Goal: Task Accomplishment & Management: Manage account settings

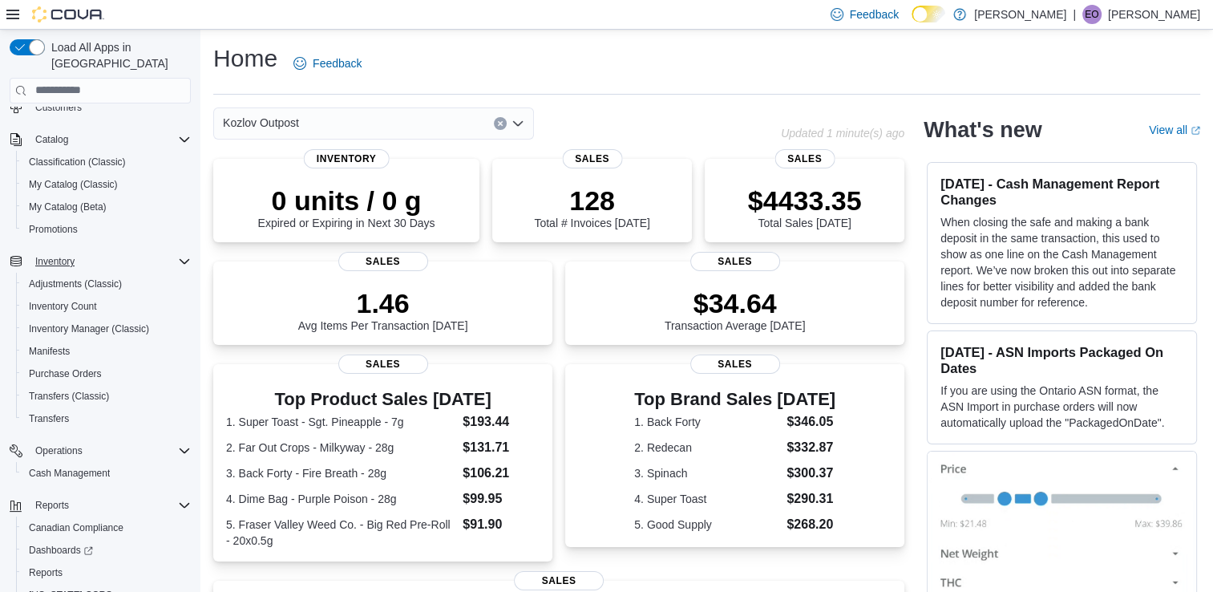
scroll to position [131, 0]
click at [65, 463] on span "Cash Management" at bounding box center [69, 469] width 81 height 13
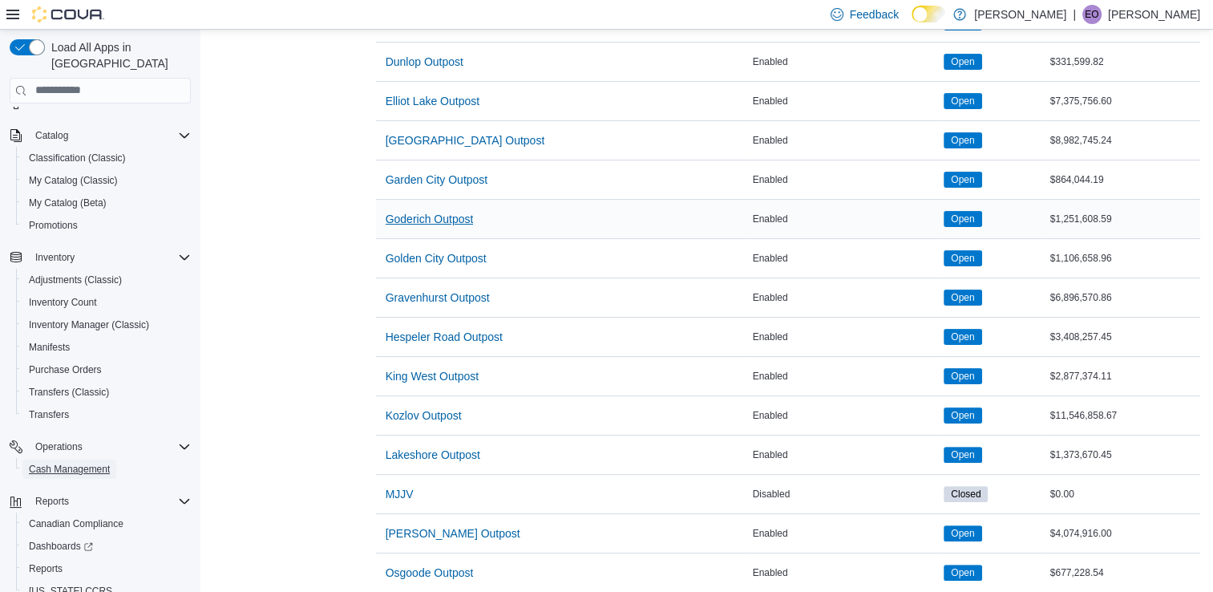
scroll to position [326, 0]
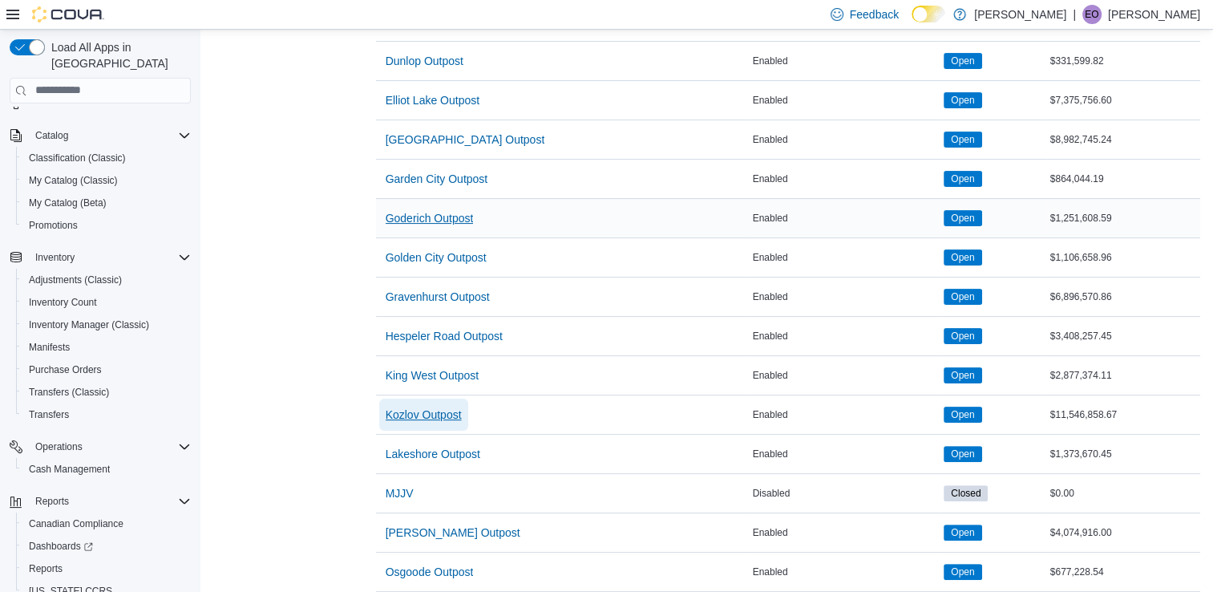
click at [386, 422] on span "Kozlov Outpost" at bounding box center [424, 414] width 76 height 32
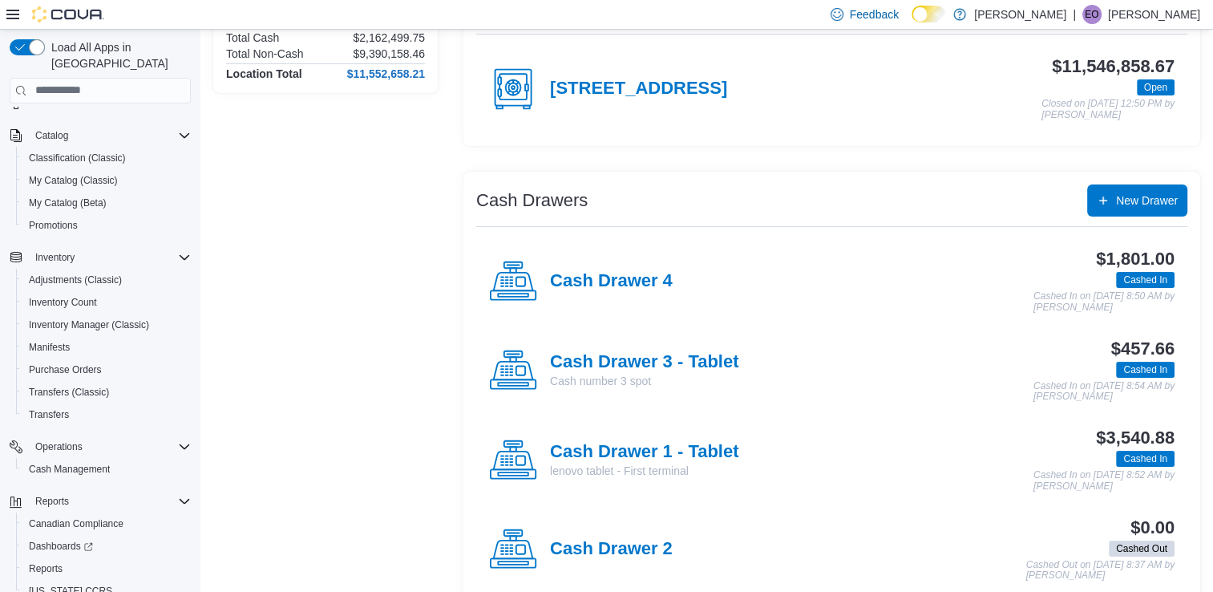
scroll to position [196, 0]
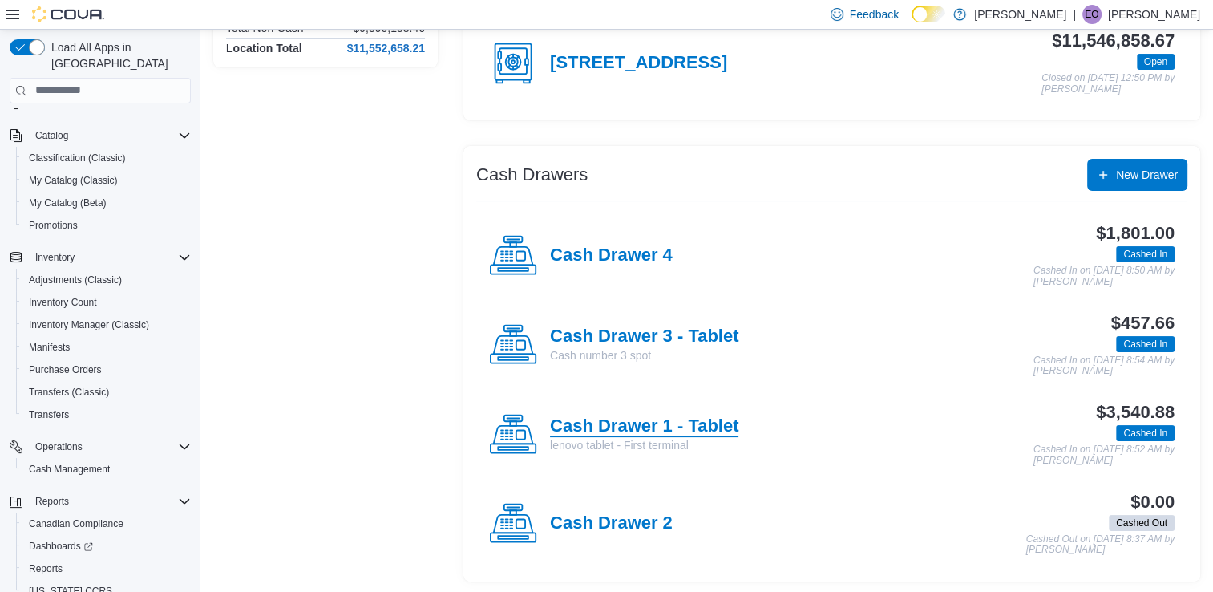
click at [614, 417] on h4 "Cash Drawer 1 - Tablet" at bounding box center [644, 426] width 188 height 21
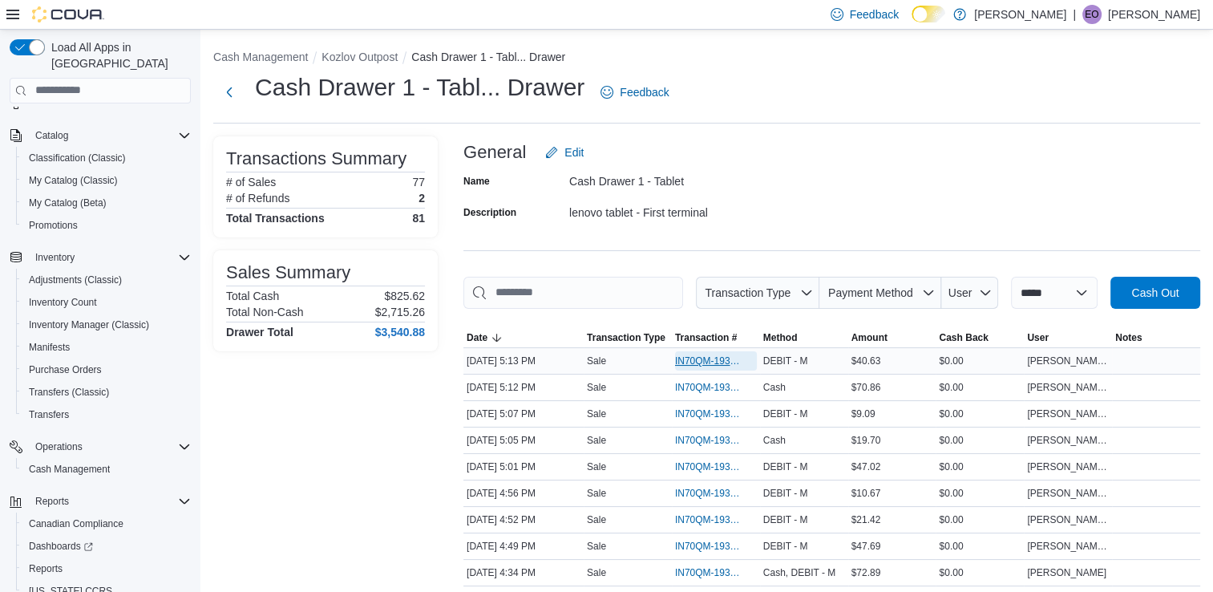
click at [683, 358] on span "IN70QM-1933055" at bounding box center [708, 360] width 66 height 13
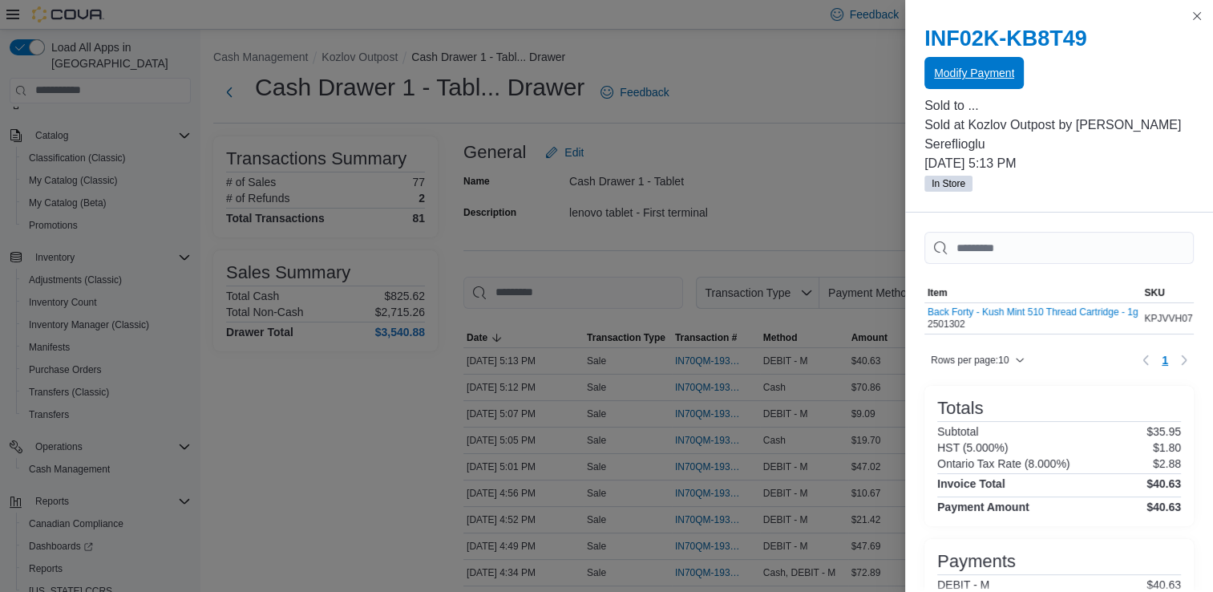
click at [955, 67] on span "Modify Payment" at bounding box center [974, 73] width 80 height 16
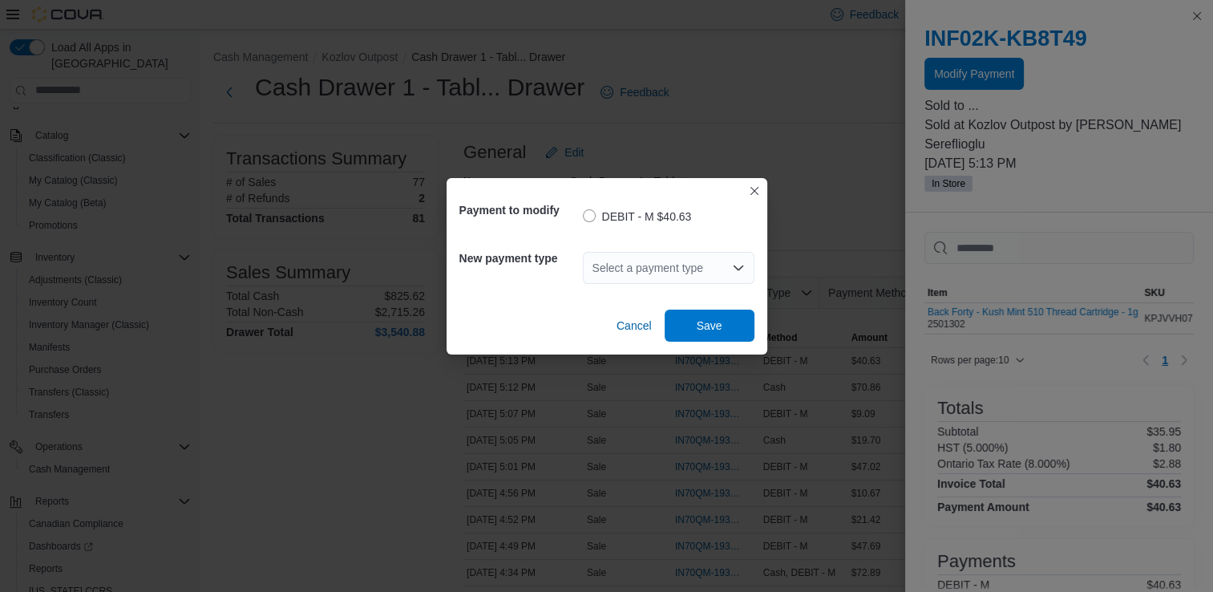
click at [711, 267] on div "Select a payment type" at bounding box center [669, 268] width 172 height 32
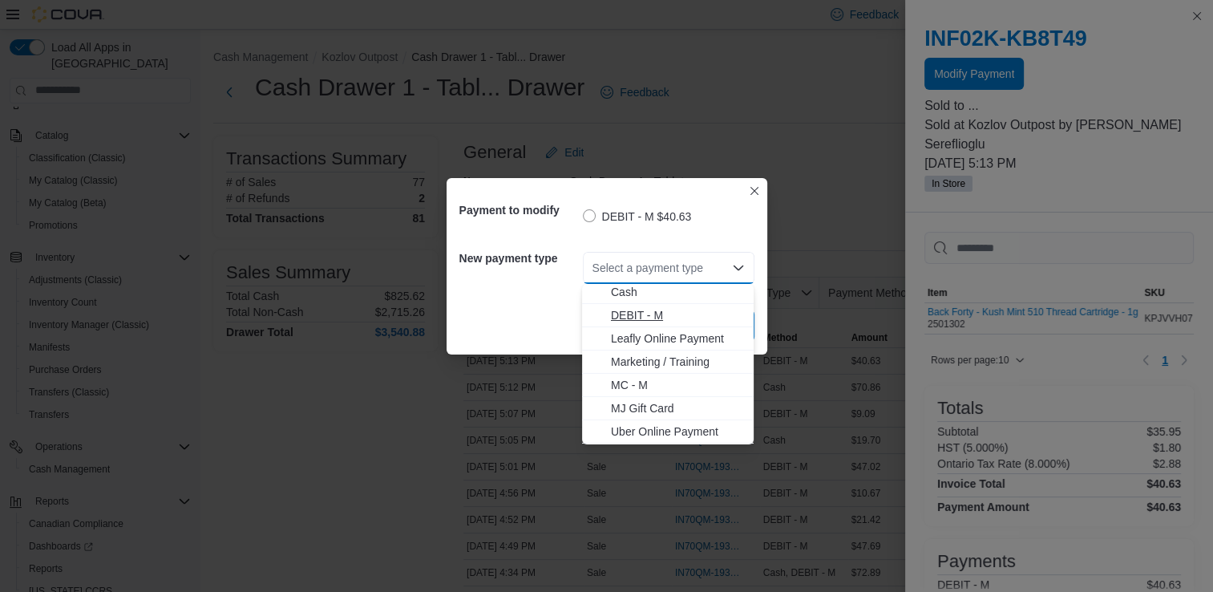
scroll to position [95, 0]
click at [660, 432] on span "VISA - M" at bounding box center [677, 432] width 133 height 16
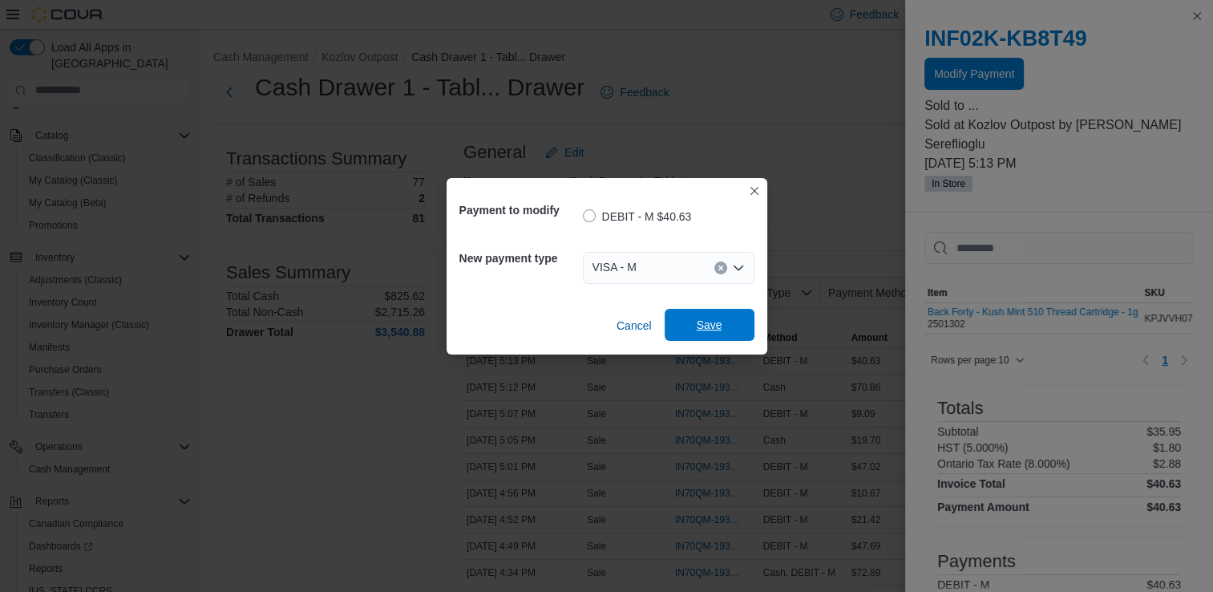
click at [693, 322] on span "Save" at bounding box center [709, 325] width 71 height 32
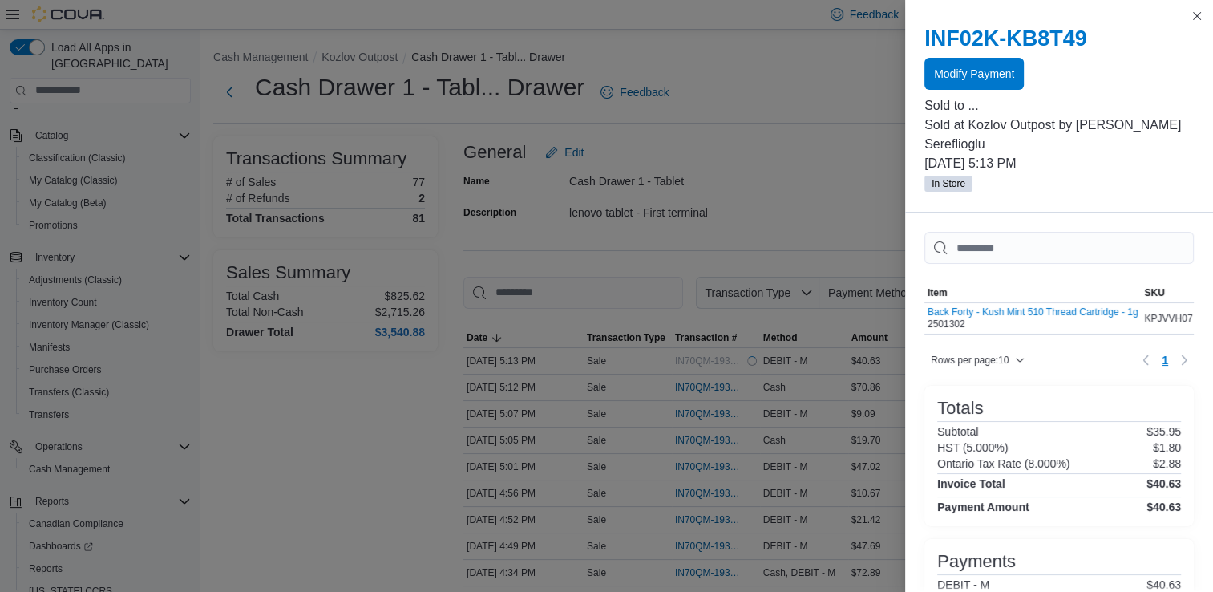
scroll to position [0, 0]
